Goal: Information Seeking & Learning: Learn about a topic

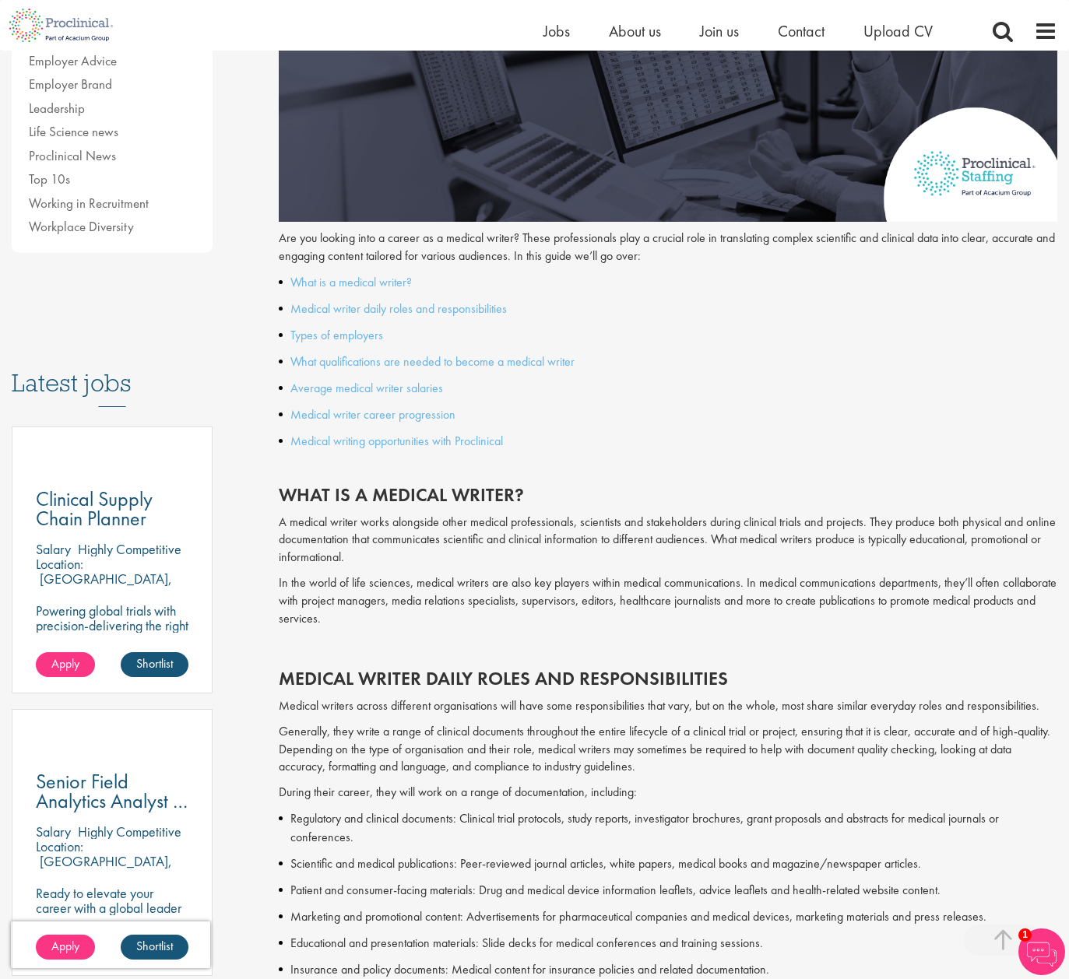
scroll to position [511, 0]
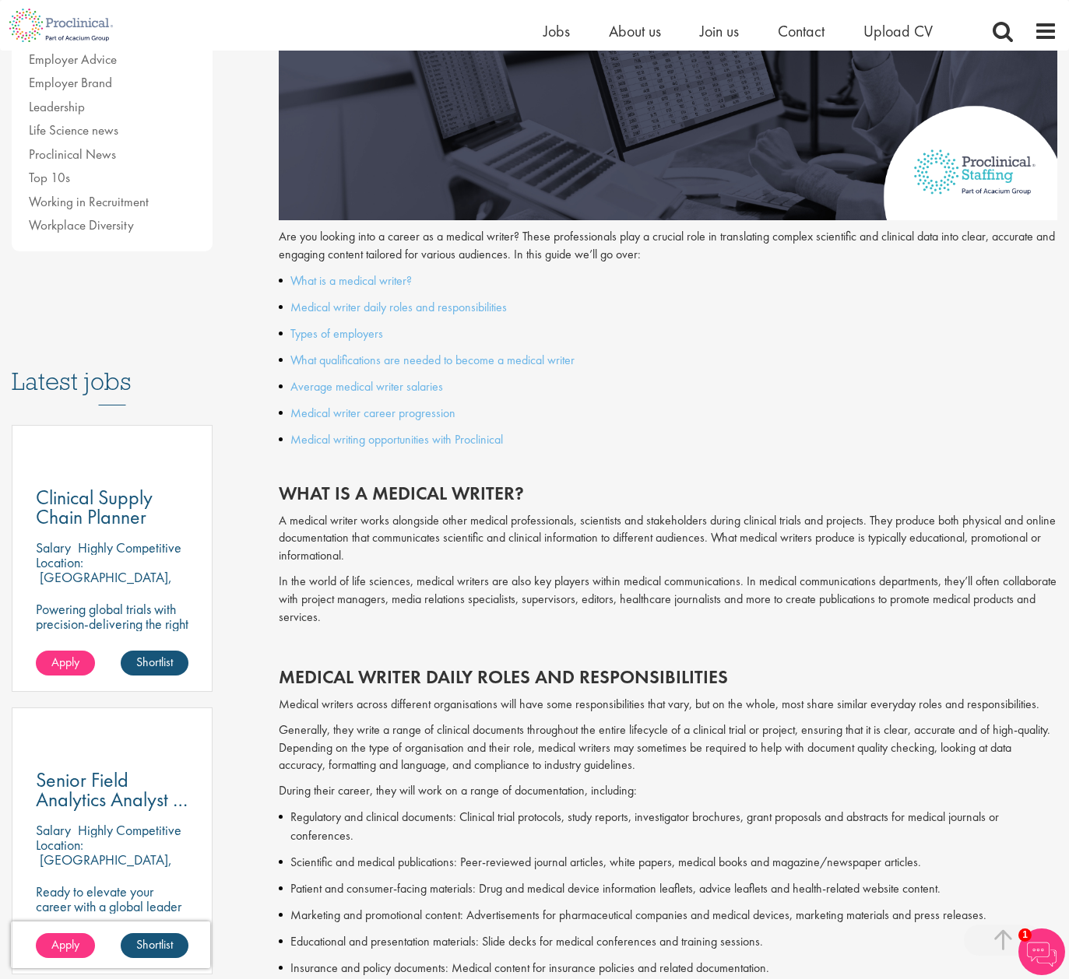
drag, startPoint x: 351, startPoint y: 517, endPoint x: 406, endPoint y: 546, distance: 61.6
click at [406, 546] on p "A medical writer works alongside other medical professionals, scientists and st…" at bounding box center [668, 539] width 778 height 54
click at [349, 580] on p "In the world of life sciences, medical writers are also key players within medi…" at bounding box center [668, 600] width 778 height 54
drag, startPoint x: 335, startPoint y: 572, endPoint x: 478, endPoint y: 611, distance: 147.7
click at [479, 609] on p "In the world of life sciences, medical writers are also key players within medi…" at bounding box center [668, 600] width 778 height 54
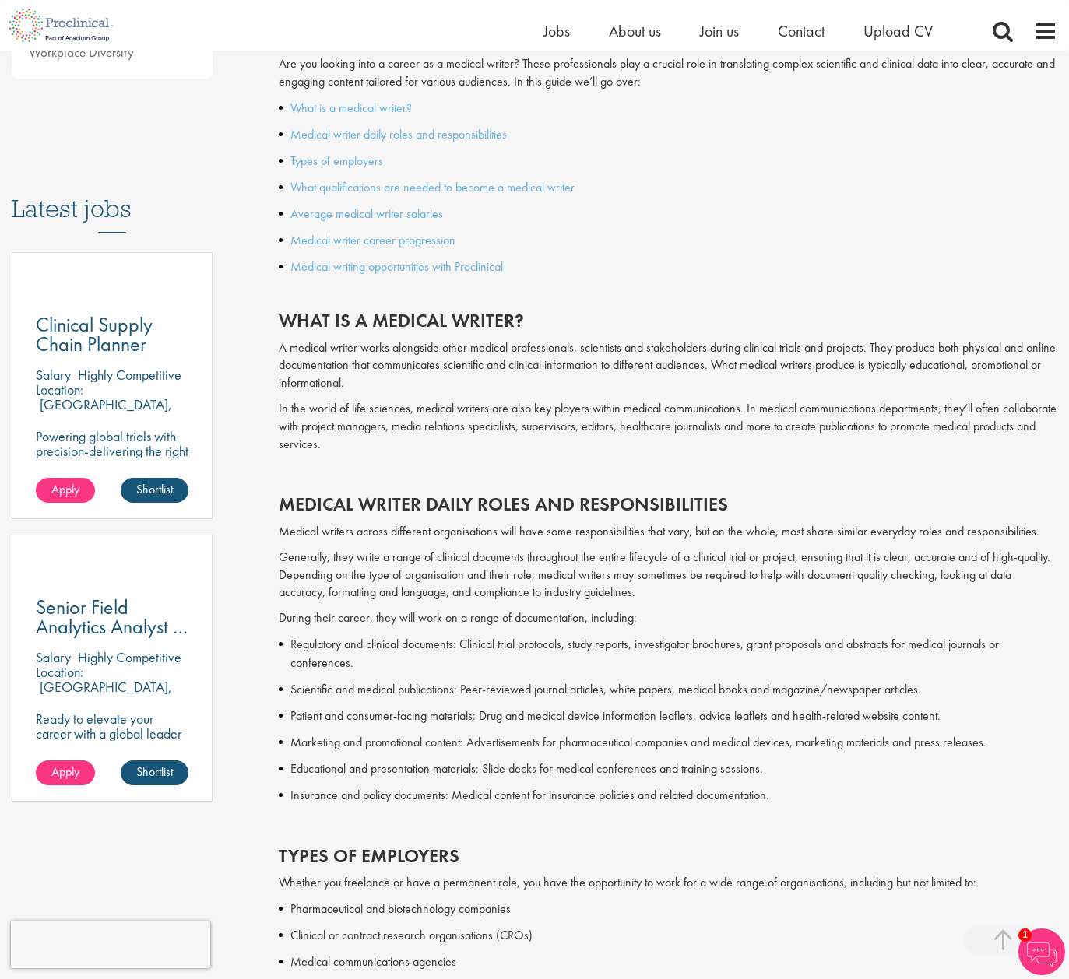
scroll to position [685, 0]
click at [423, 679] on p "Scientific and medical publications: Peer-reviewed journal articles, white pape…" at bounding box center [673, 688] width 767 height 19
click at [409, 710] on p "Patient and consumer-facing materials: Drug and medical device information leaf…" at bounding box center [673, 714] width 767 height 19
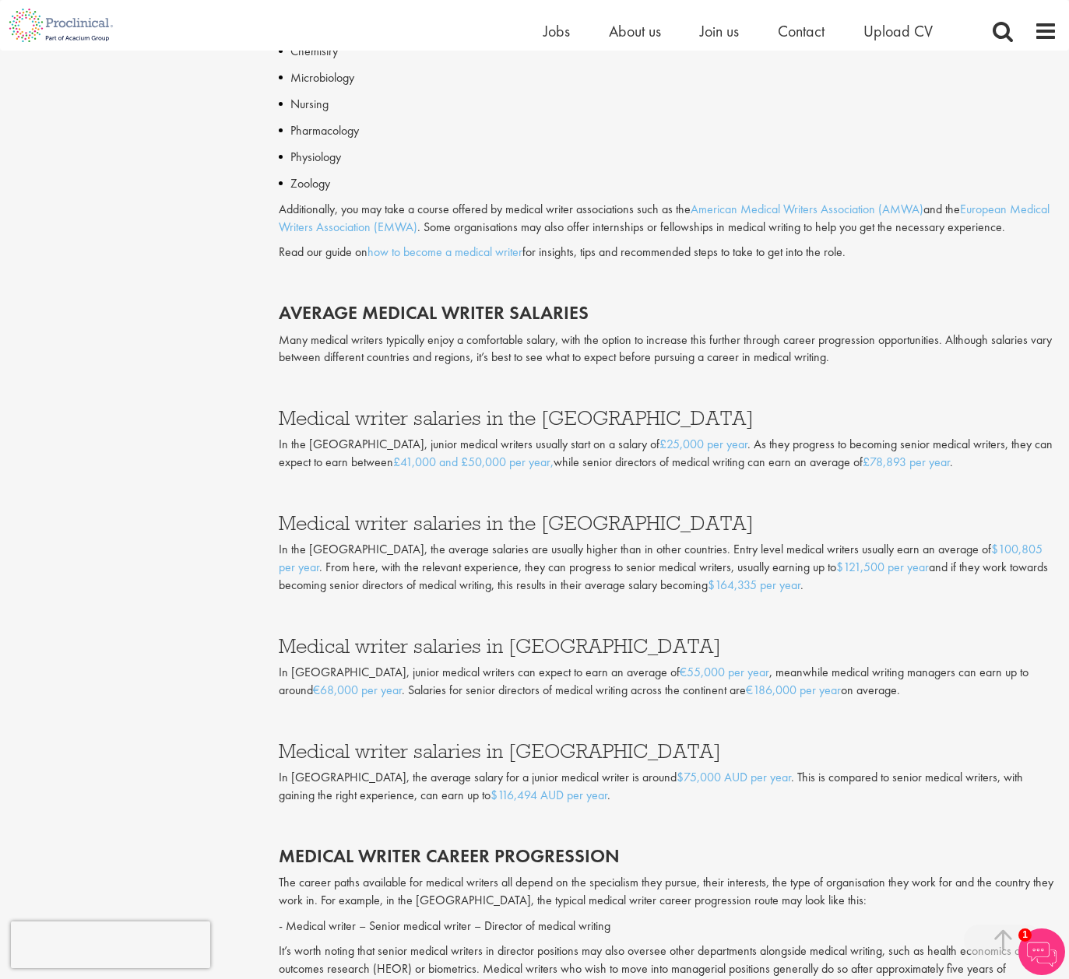
scroll to position [2186, 0]
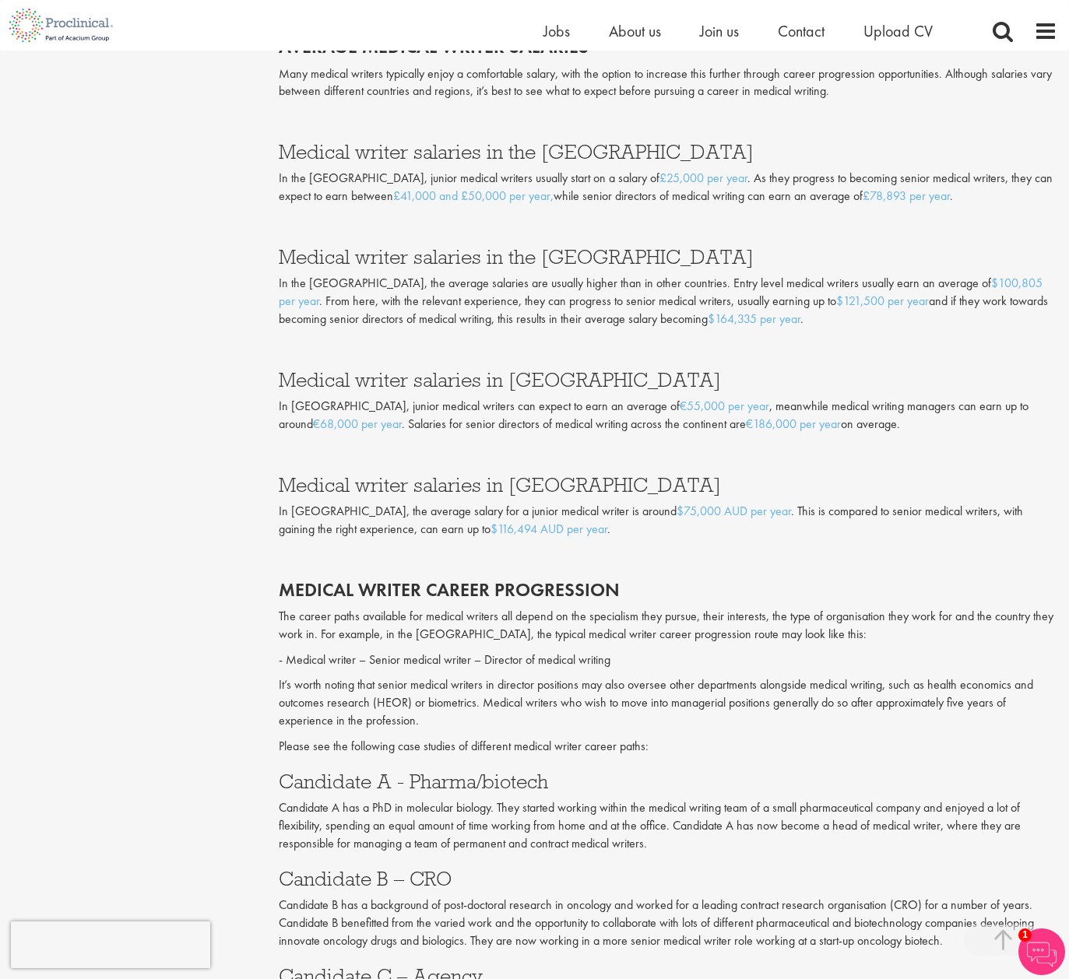
click at [426, 771] on h3 "Candidate A - Pharma/biotech" at bounding box center [668, 781] width 778 height 20
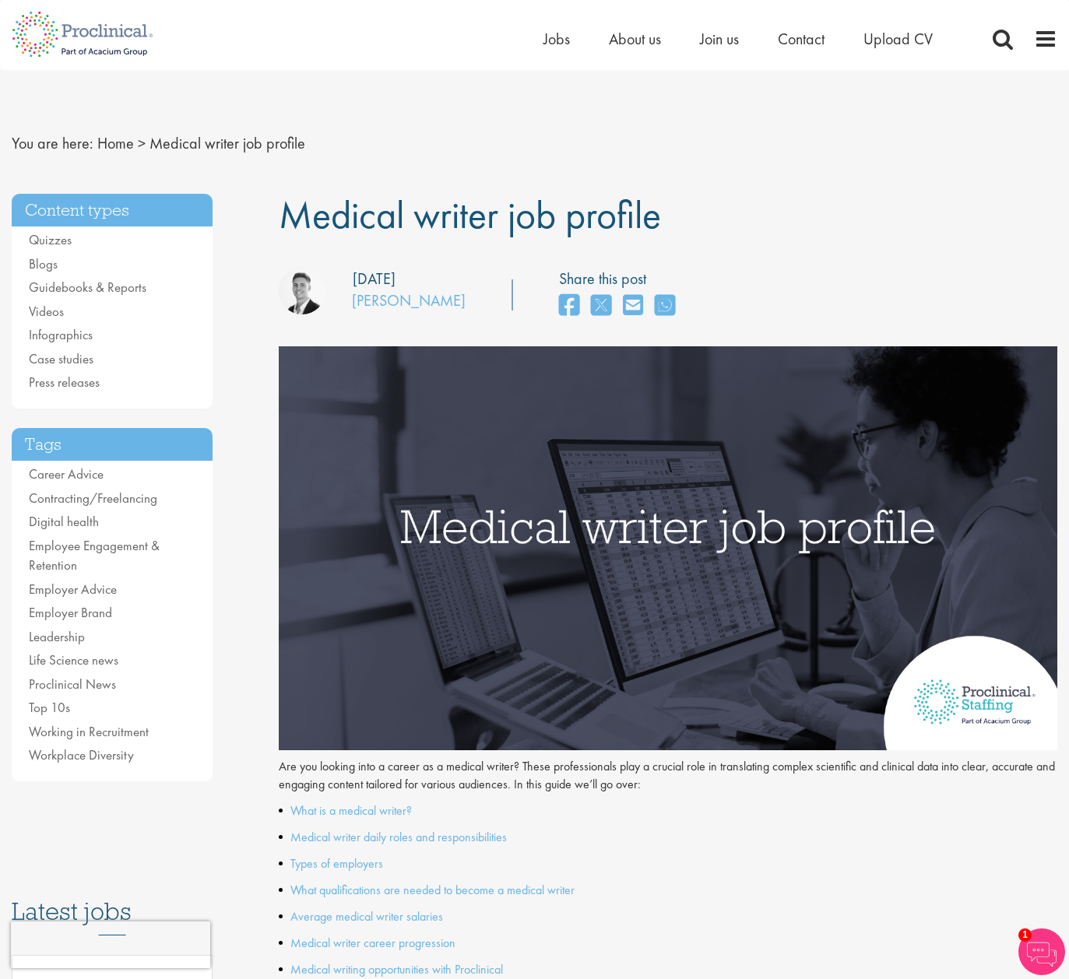
scroll to position [0, 0]
